Goal: Task Accomplishment & Management: Use online tool/utility

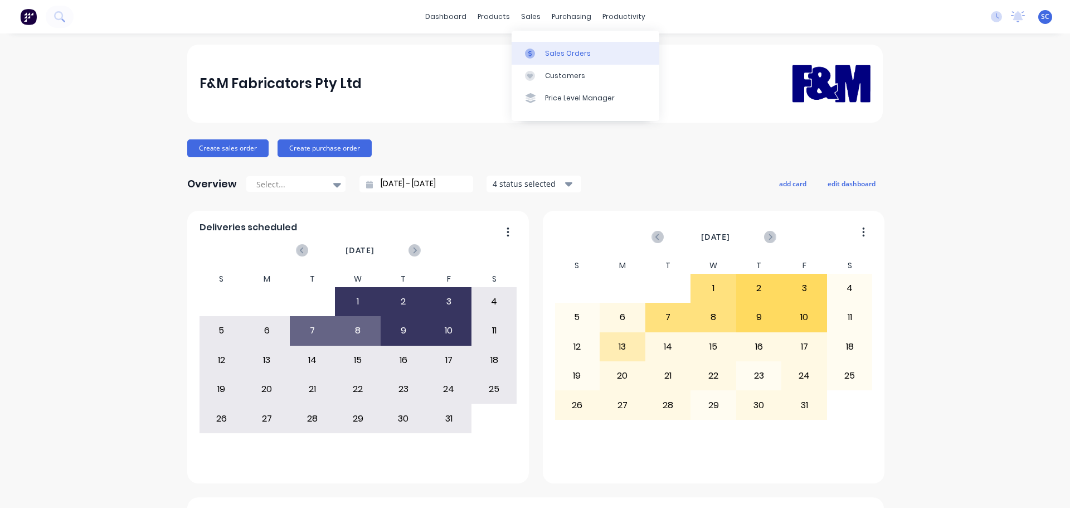
drag, startPoint x: 523, startPoint y: 13, endPoint x: 536, endPoint y: 46, distance: 35.5
click at [524, 16] on div "sales" at bounding box center [531, 16] width 31 height 17
click at [558, 71] on div "Customers" at bounding box center [565, 76] width 40 height 10
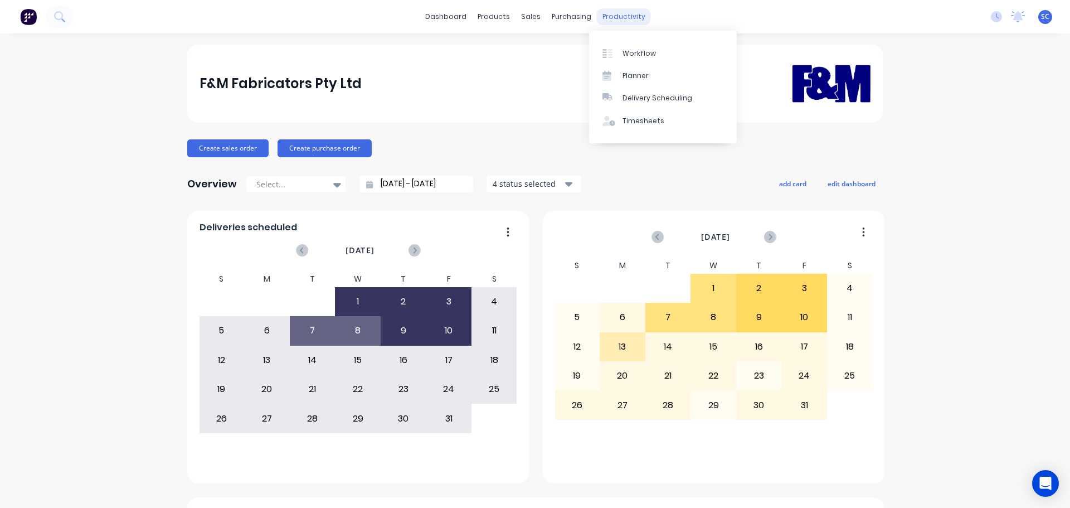
click at [632, 21] on div "productivity" at bounding box center [624, 16] width 54 height 17
click at [671, 96] on div "Delivery Scheduling" at bounding box center [658, 98] width 70 height 10
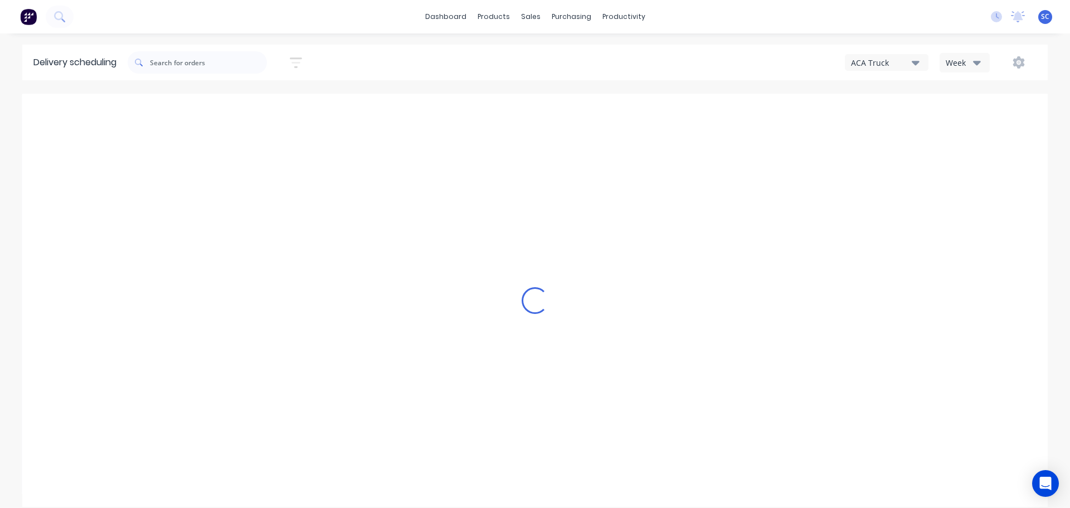
click at [904, 59] on div "ACA Truck" at bounding box center [881, 63] width 61 height 12
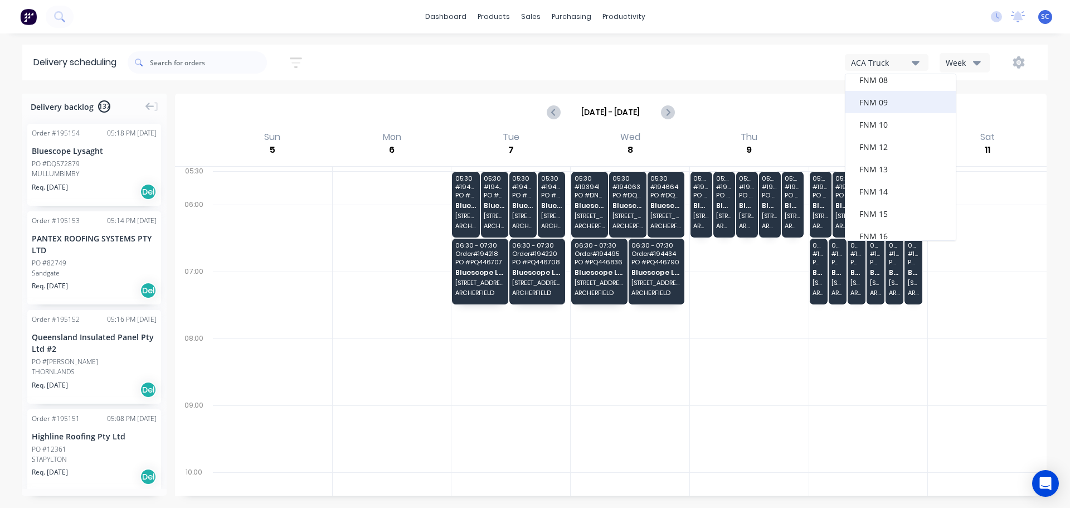
click at [897, 104] on div "FNM 09" at bounding box center [901, 102] width 110 height 22
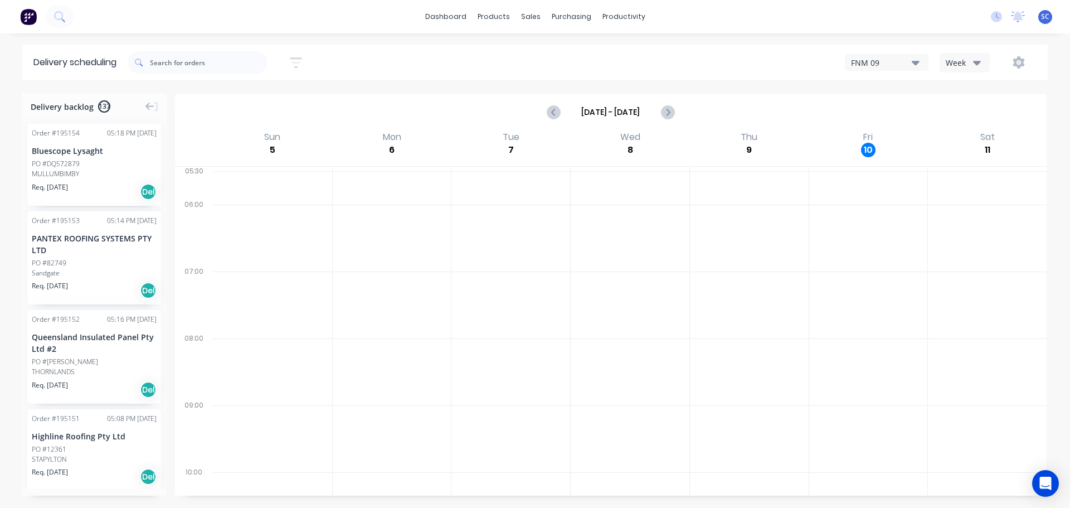
click at [979, 62] on icon "button" at bounding box center [977, 63] width 8 height 4
click at [744, 59] on div "FNM 09 Week Week Vehicle" at bounding box center [807, 62] width 461 height 20
click at [298, 57] on icon "button" at bounding box center [296, 63] width 12 height 14
click at [243, 105] on input at bounding box center [245, 104] width 104 height 17
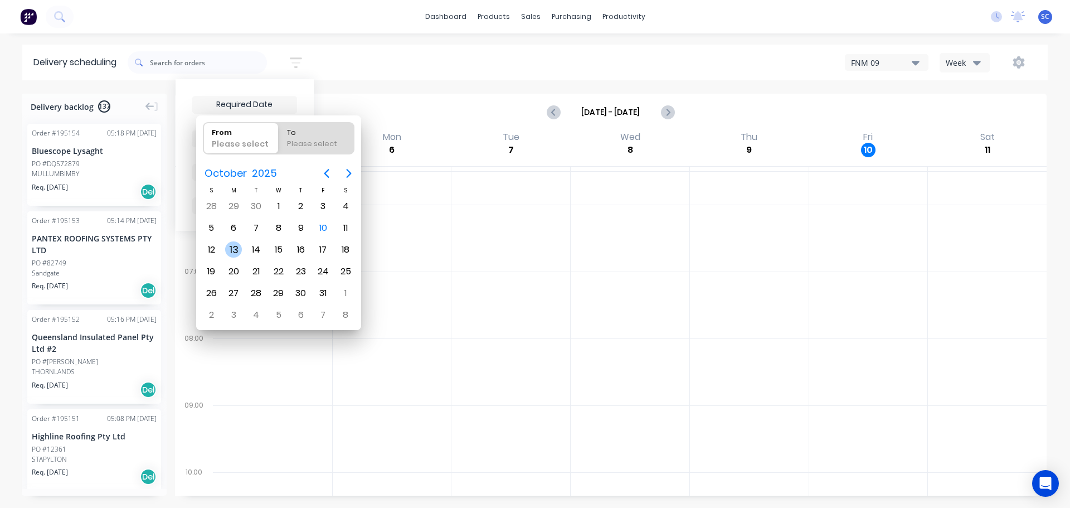
click at [231, 247] on div "13" at bounding box center [233, 249] width 17 height 17
type input "13/10/25"
radio input "false"
radio input "true"
click at [231, 247] on div "13" at bounding box center [233, 249] width 17 height 17
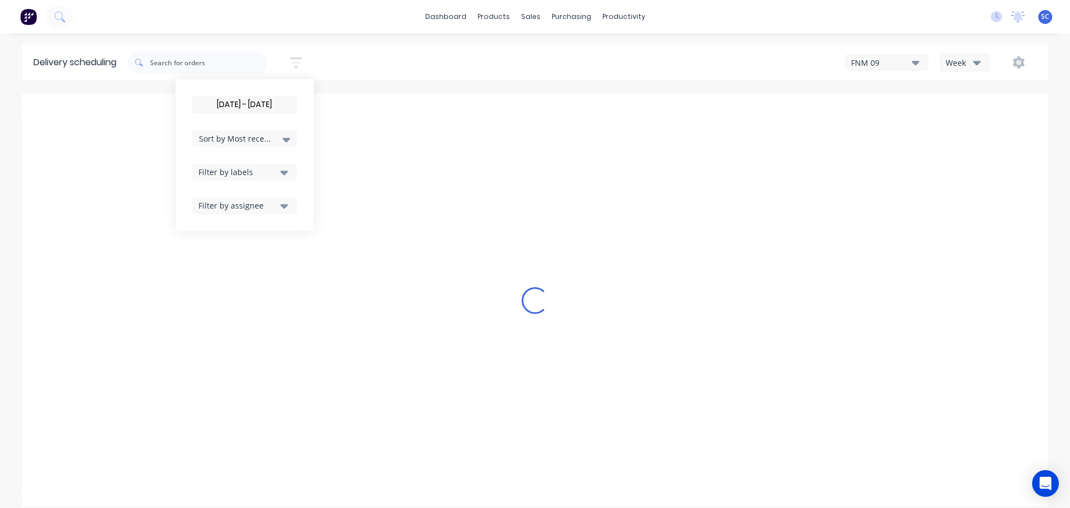
click at [222, 101] on input "12/10/25 - 13/10/25" at bounding box center [245, 104] width 104 height 17
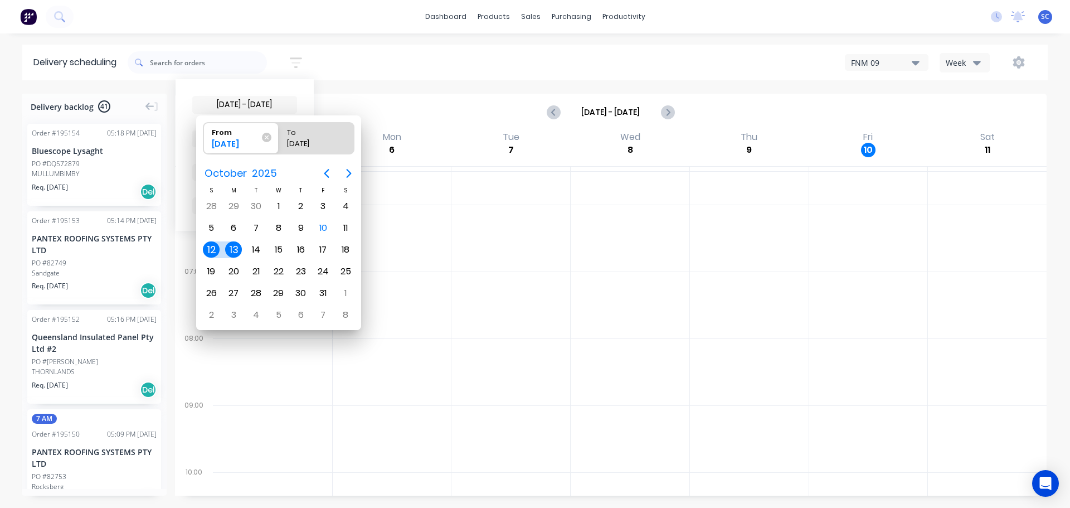
click at [232, 248] on div "13" at bounding box center [233, 249] width 17 height 17
type input "13/10/25 - 13/10/25"
radio input "false"
radio input "true"
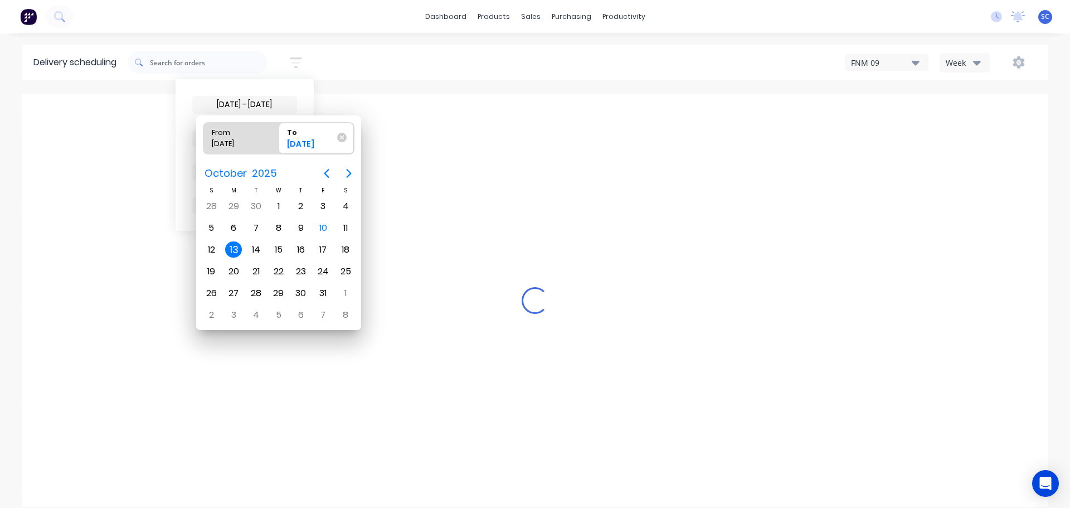
click at [232, 249] on div "13" at bounding box center [233, 249] width 17 height 17
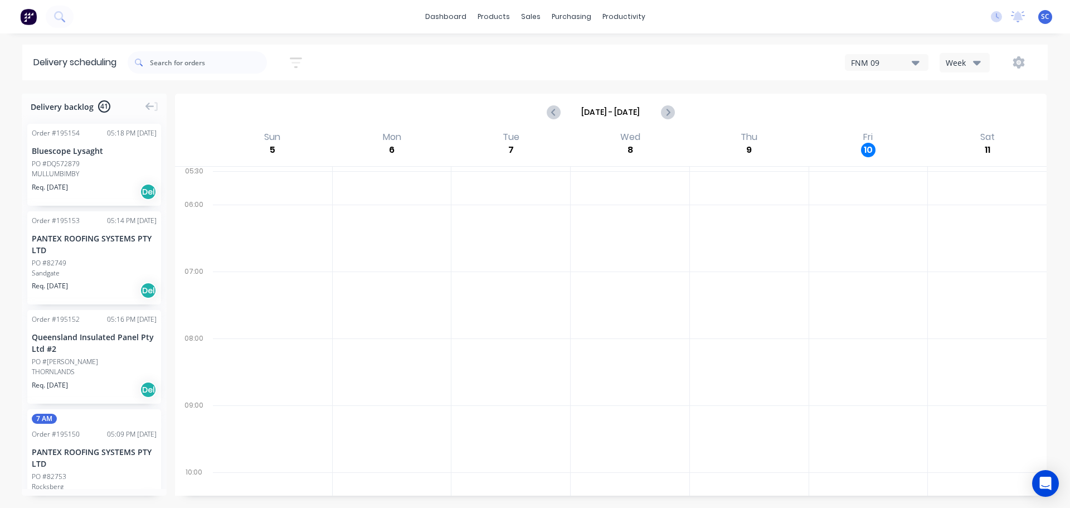
click at [298, 60] on icon "button" at bounding box center [296, 63] width 12 height 14
click at [275, 138] on div "Sort by Most recent" at bounding box center [244, 138] width 91 height 13
click at [212, 267] on div "Suburb" at bounding box center [244, 263] width 105 height 20
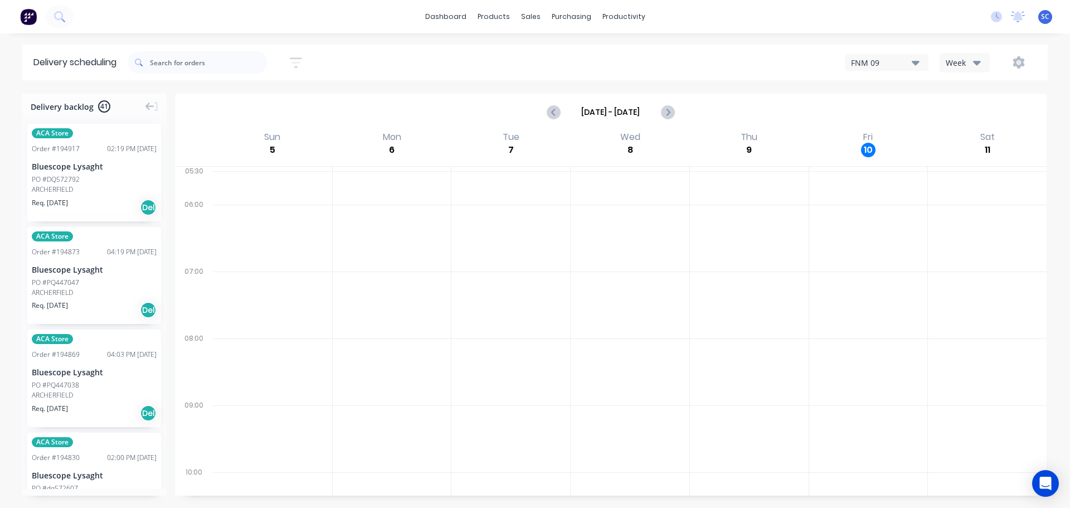
click at [374, 59] on div "13/10/25 - 13/10/25 Sort by Suburb Created date Required date Order number Cust…" at bounding box center [588, 62] width 920 height 31
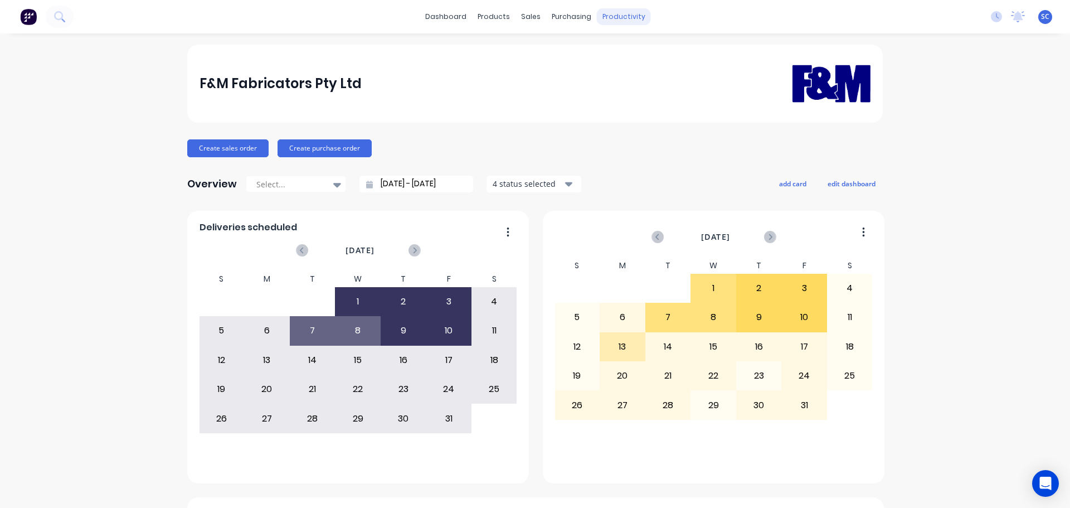
click at [624, 18] on div "productivity" at bounding box center [624, 16] width 54 height 17
click at [667, 98] on div "Delivery Scheduling" at bounding box center [658, 98] width 70 height 10
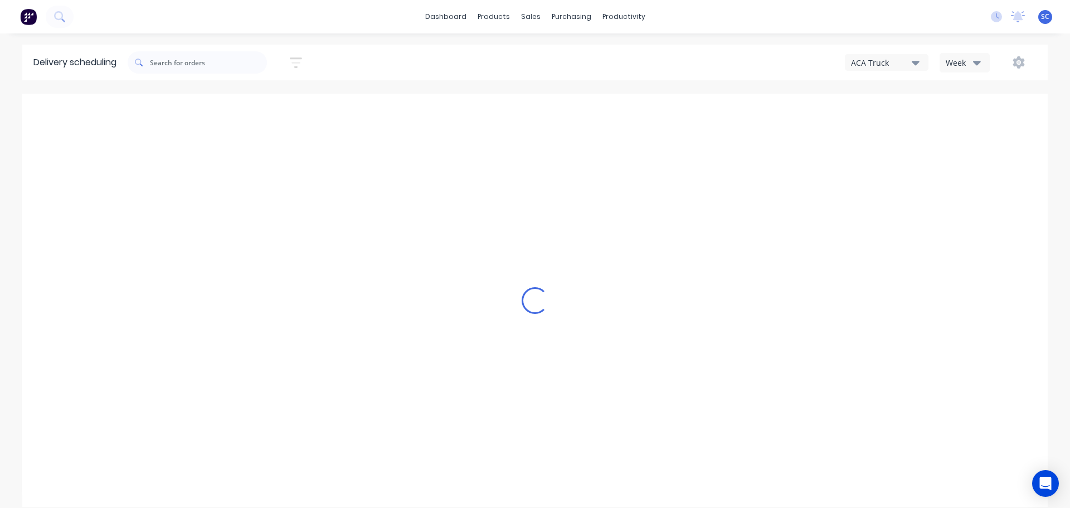
drag, startPoint x: 914, startPoint y: 60, endPoint x: 919, endPoint y: 73, distance: 14.3
click at [914, 59] on icon "button" at bounding box center [916, 62] width 8 height 12
click at [907, 105] on div "FNM 09" at bounding box center [901, 102] width 110 height 22
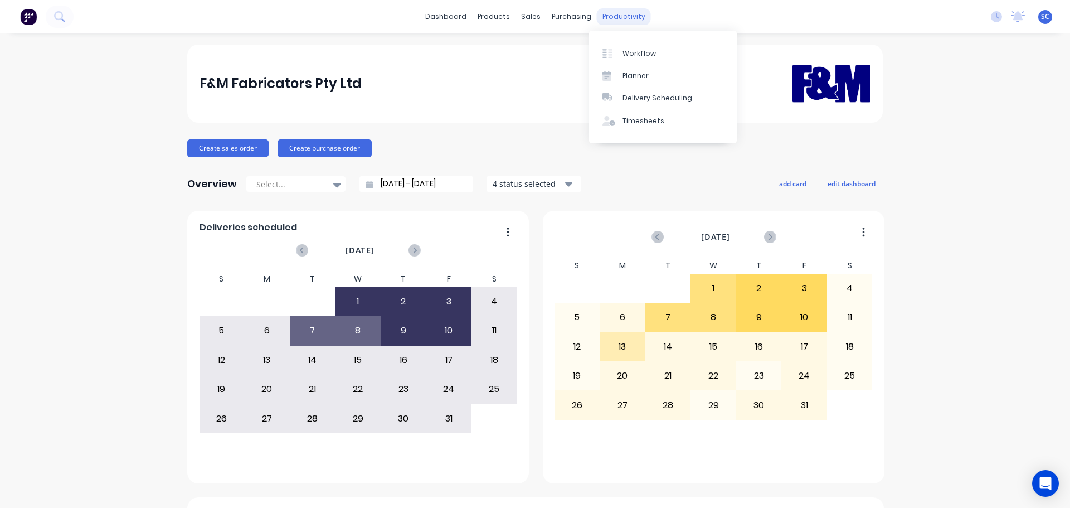
click at [627, 15] on div "productivity" at bounding box center [624, 16] width 54 height 17
click at [657, 98] on div "Delivery Scheduling" at bounding box center [658, 98] width 70 height 10
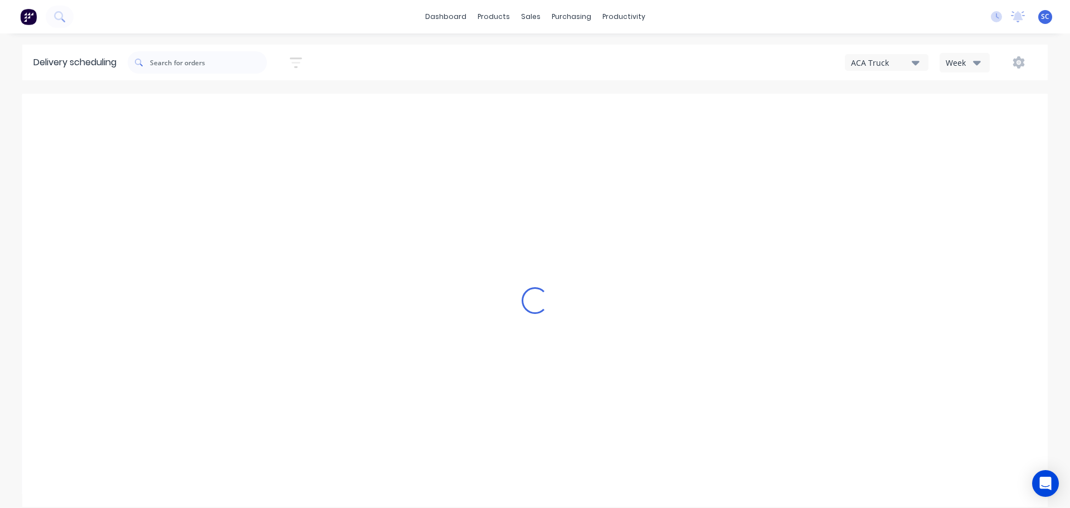
click at [910, 60] on div "ACA Truck" at bounding box center [881, 63] width 61 height 12
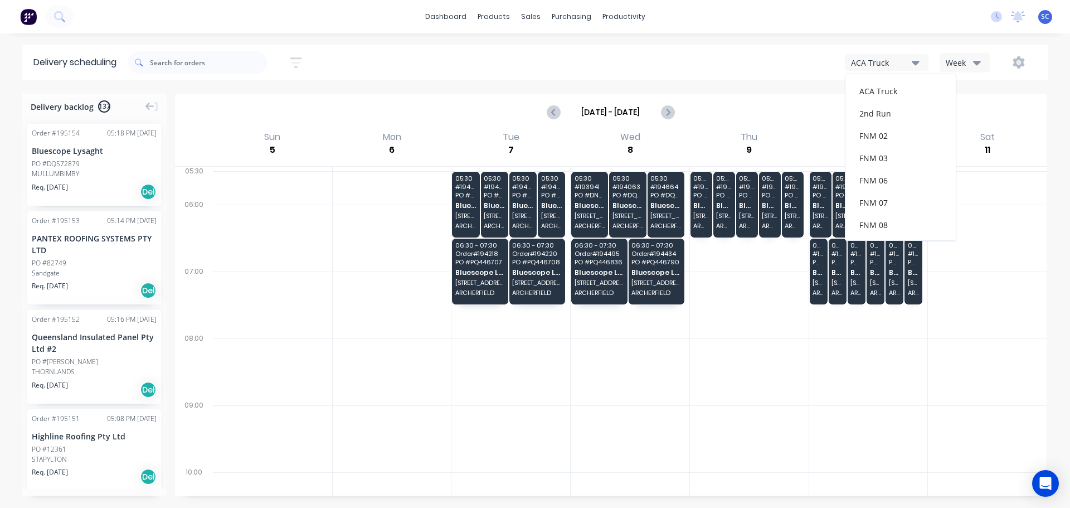
click at [975, 67] on icon "button" at bounding box center [977, 62] width 8 height 12
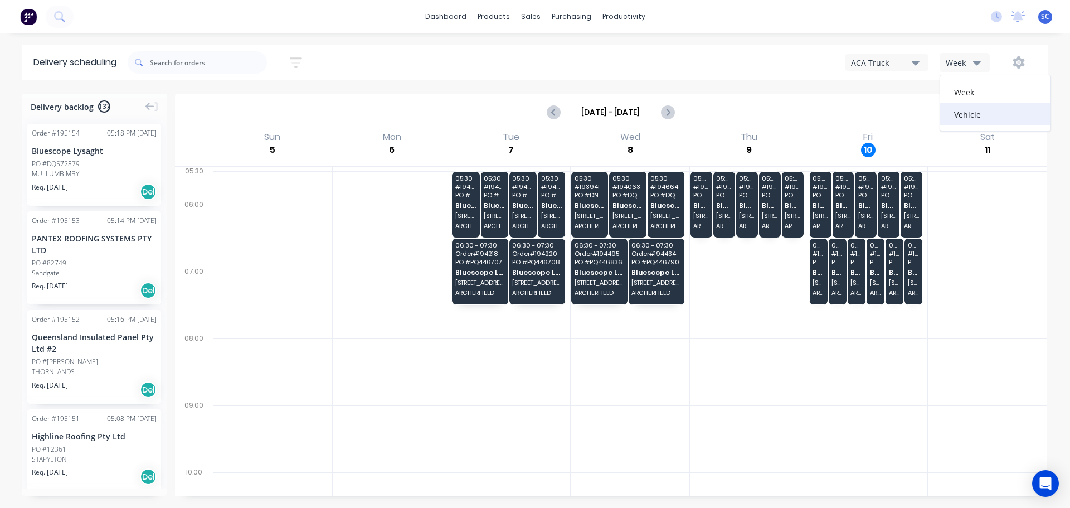
click at [973, 117] on div "Vehicle" at bounding box center [996, 114] width 110 height 22
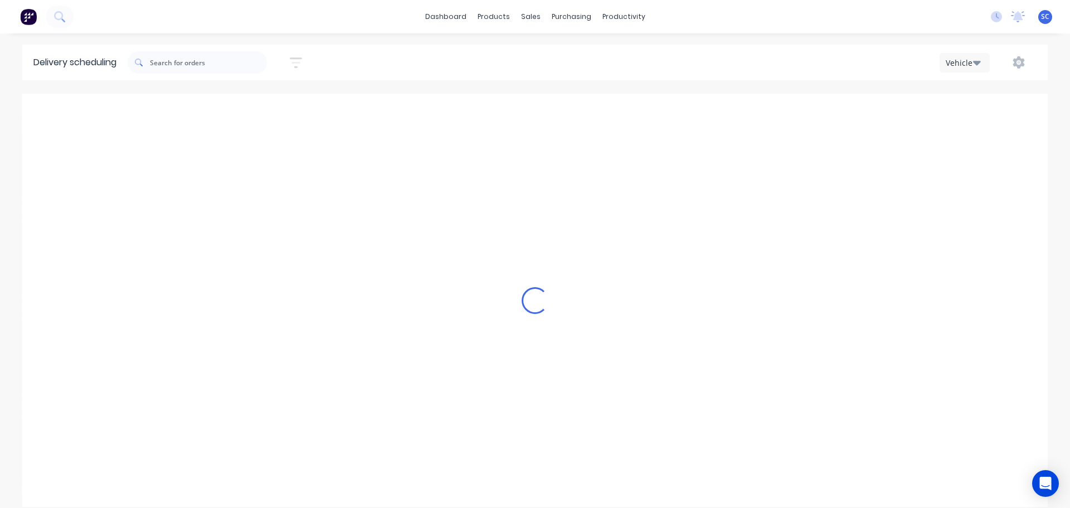
scroll to position [0, 1]
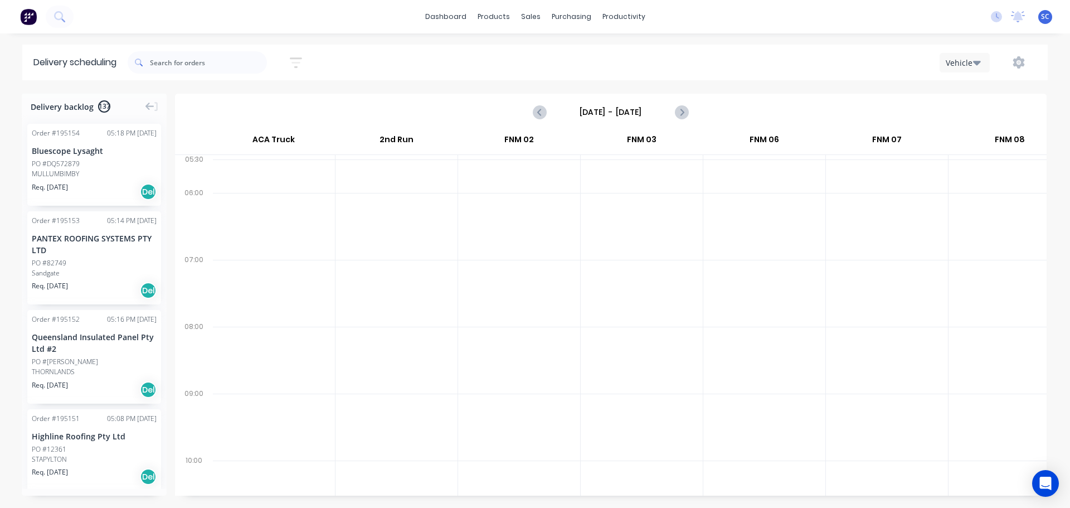
click at [588, 113] on input "Sunday - 05/10/25" at bounding box center [611, 112] width 110 height 17
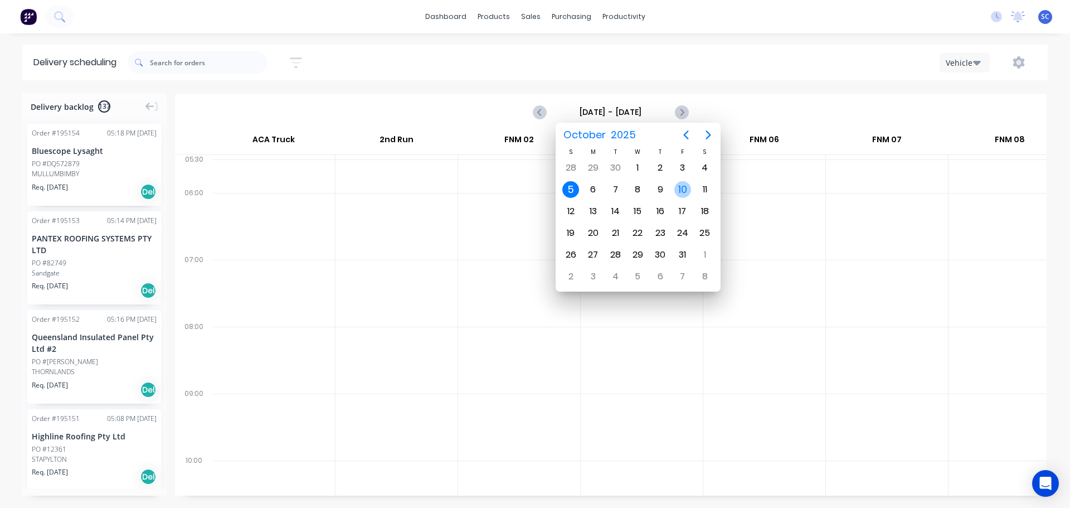
click at [682, 189] on div "10" at bounding box center [683, 189] width 17 height 17
type input "Friday - 10/10/25"
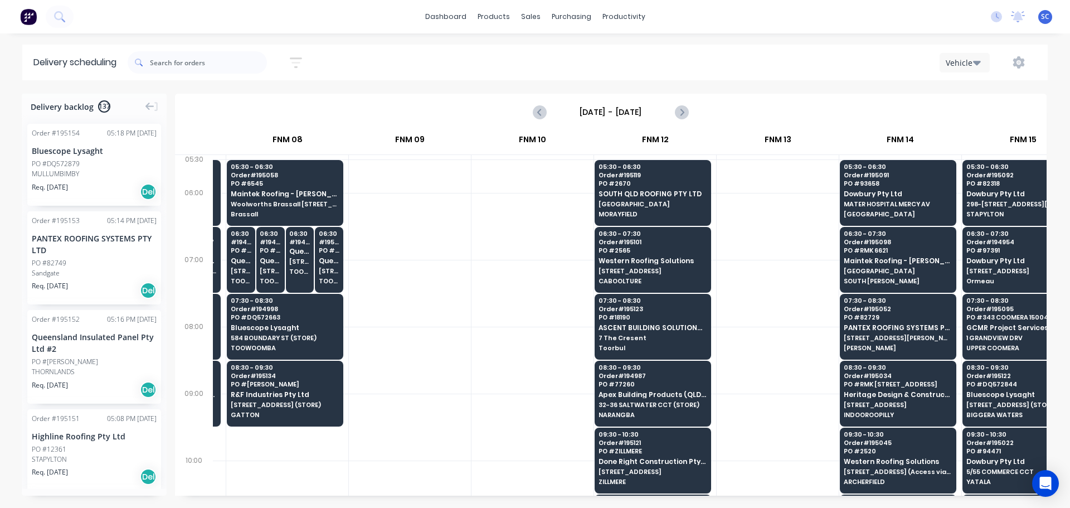
scroll to position [0, 1446]
